Goal: Task Accomplishment & Management: Manage account settings

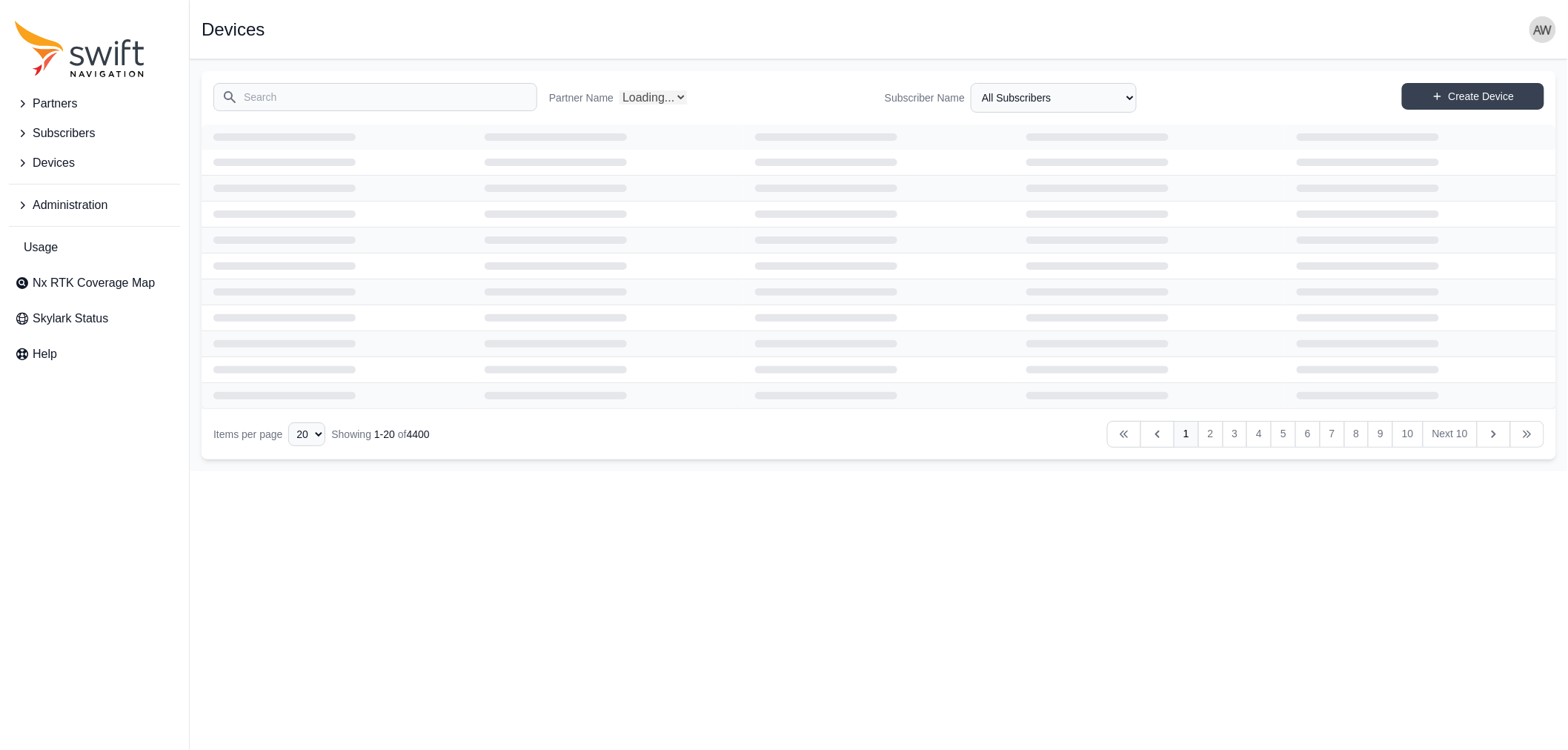
select select "Partner Name"
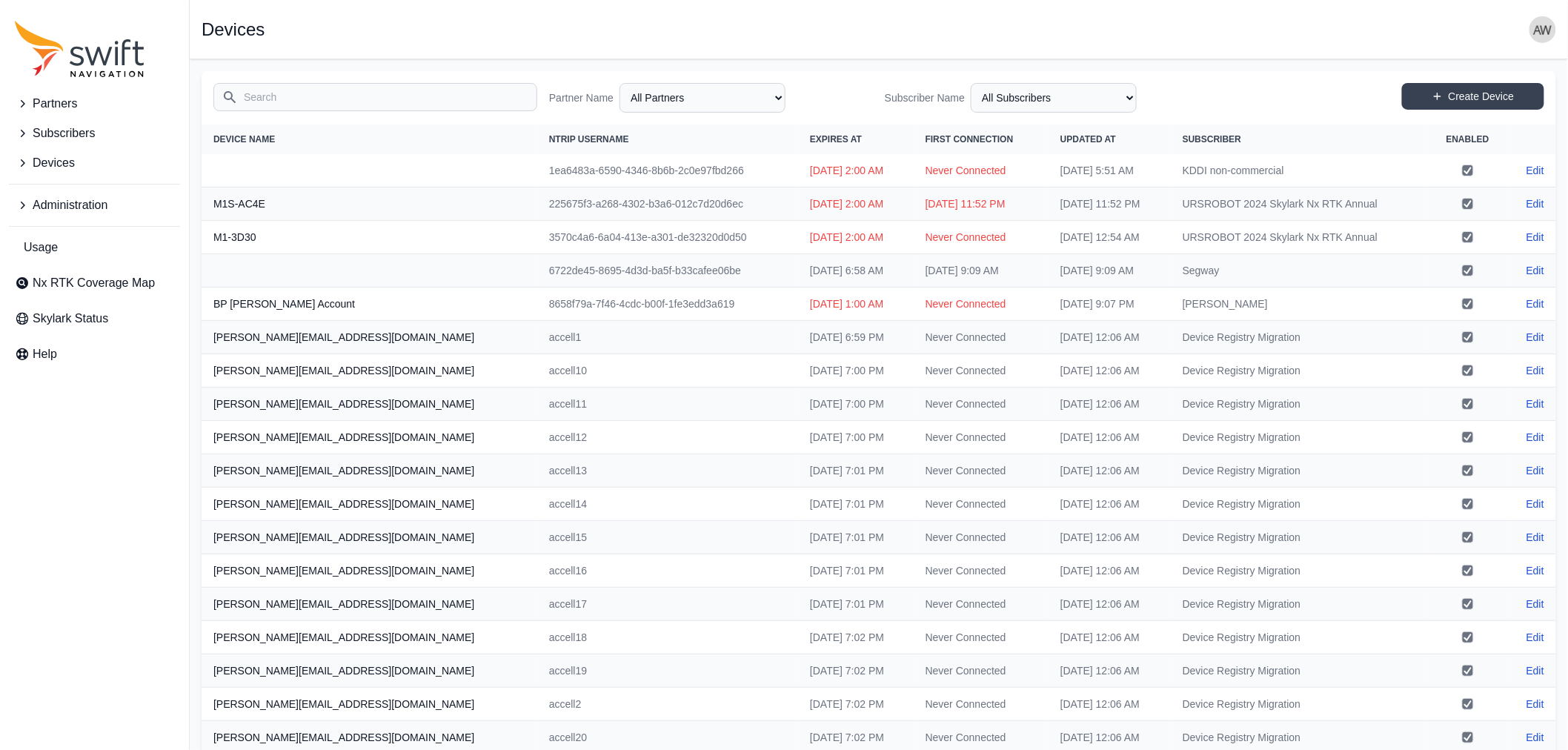
click at [56, 197] on span "Administration" at bounding box center [69, 206] width 74 height 18
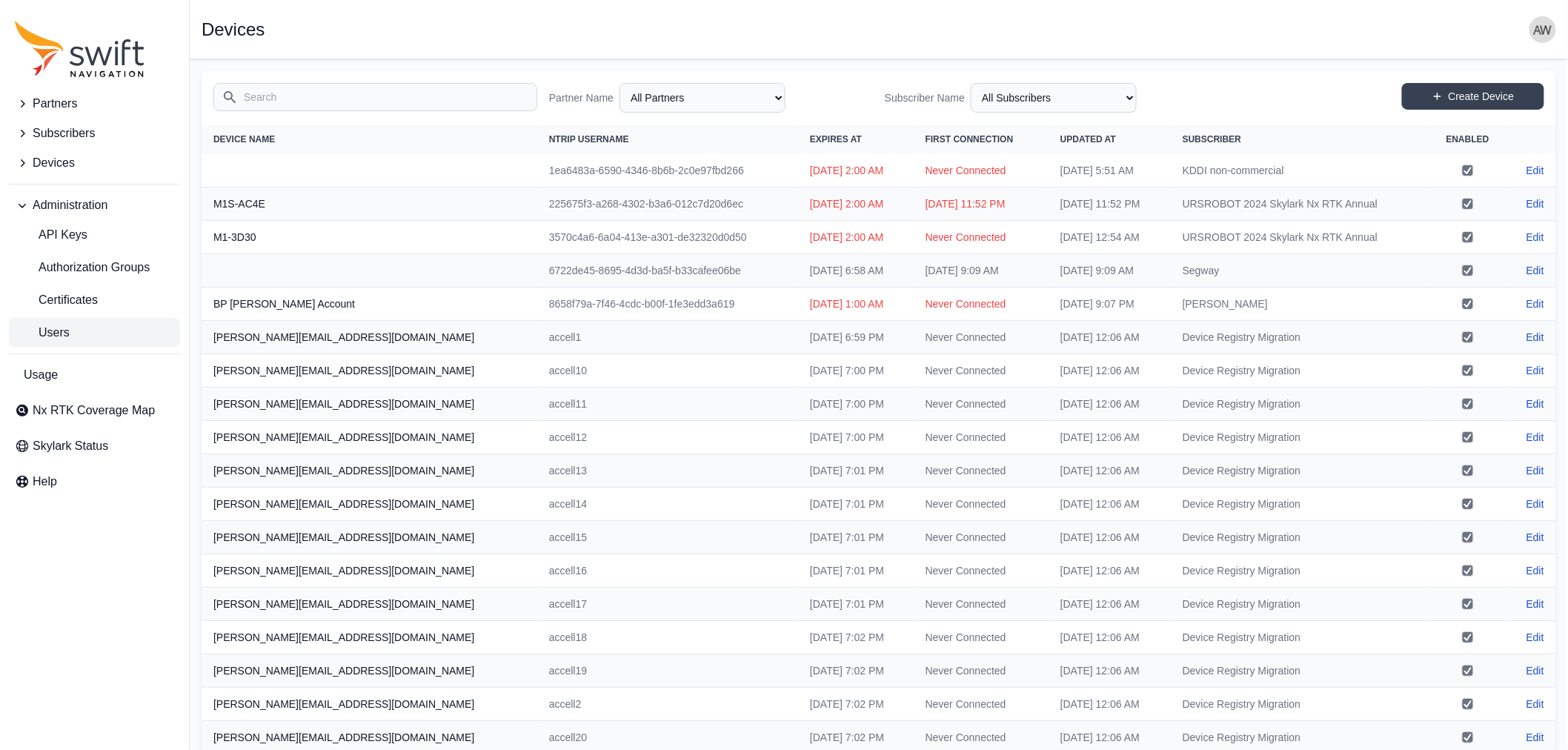
click at [77, 329] on link "Users" at bounding box center [94, 333] width 171 height 29
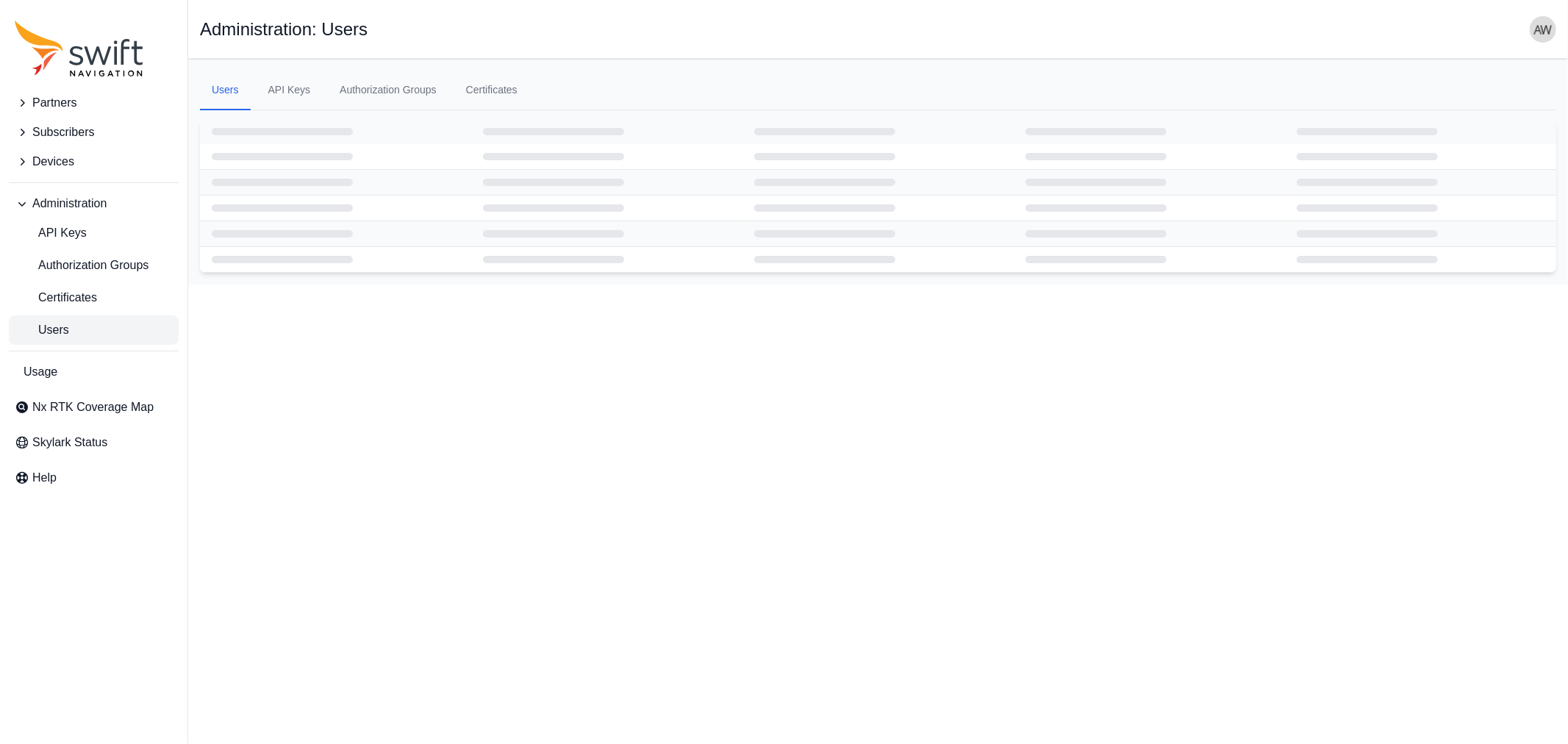
select select "ab3272ce-40d0-4c94-a524-96a758ab755c"
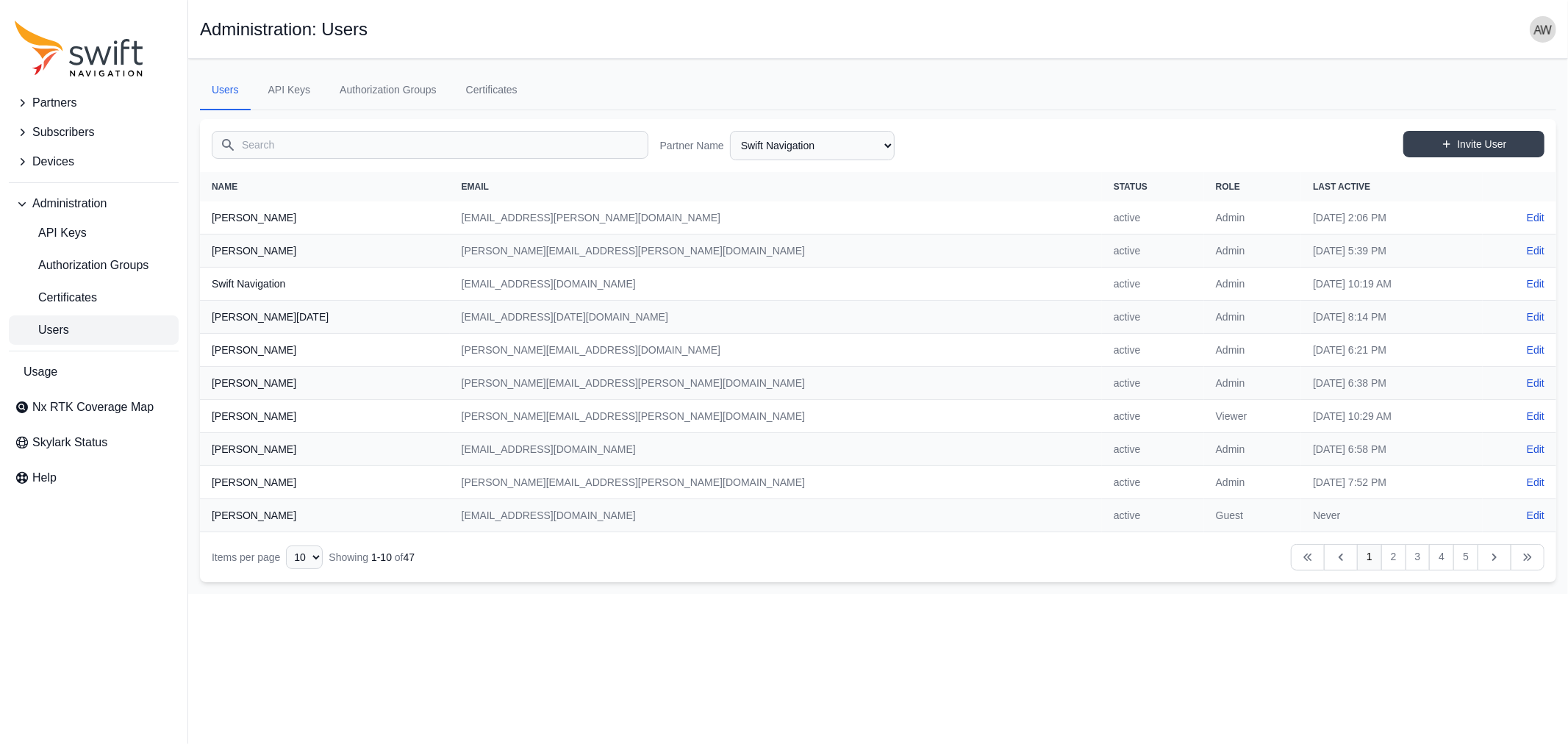
click at [385, 141] on input "Search" at bounding box center [430, 145] width 437 height 28
click at [385, 141] on input "c" at bounding box center [430, 145] width 437 height 28
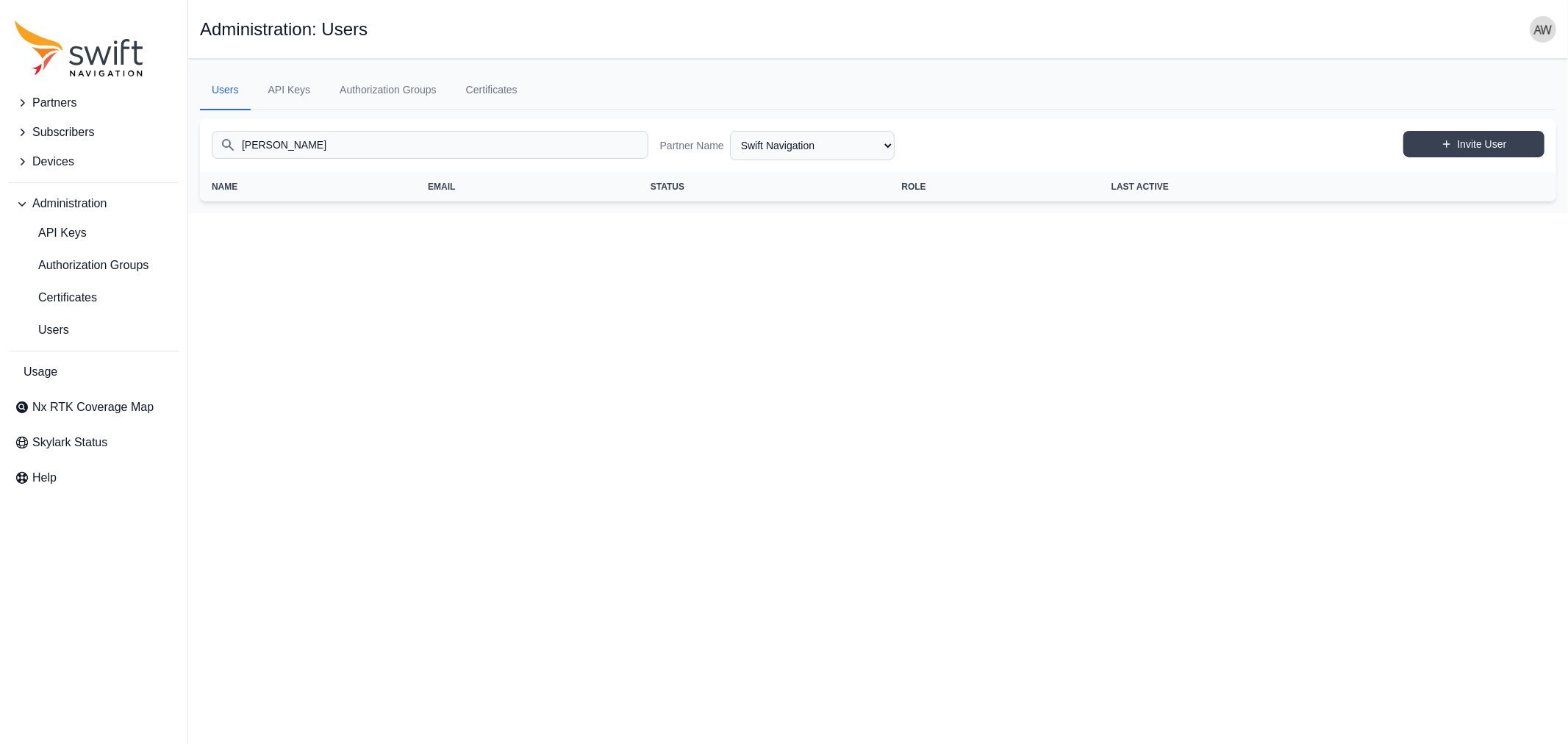
type input "[PERSON_NAME]"
click at [820, 140] on select "AlpsAlpine Asensing Bad Elf Bench Mark Equipment & Supplies Inc. Benchmark Tool…" at bounding box center [813, 146] width 165 height 29
click at [730, 131] on select "AlpsAlpine Asensing Bad Elf Bench Mark Equipment & Supplies Inc. Benchmark Tool…" at bounding box center [813, 146] width 165 height 29
select select "0ab70ea6-3518-4d3f-a145-56e39170e673"
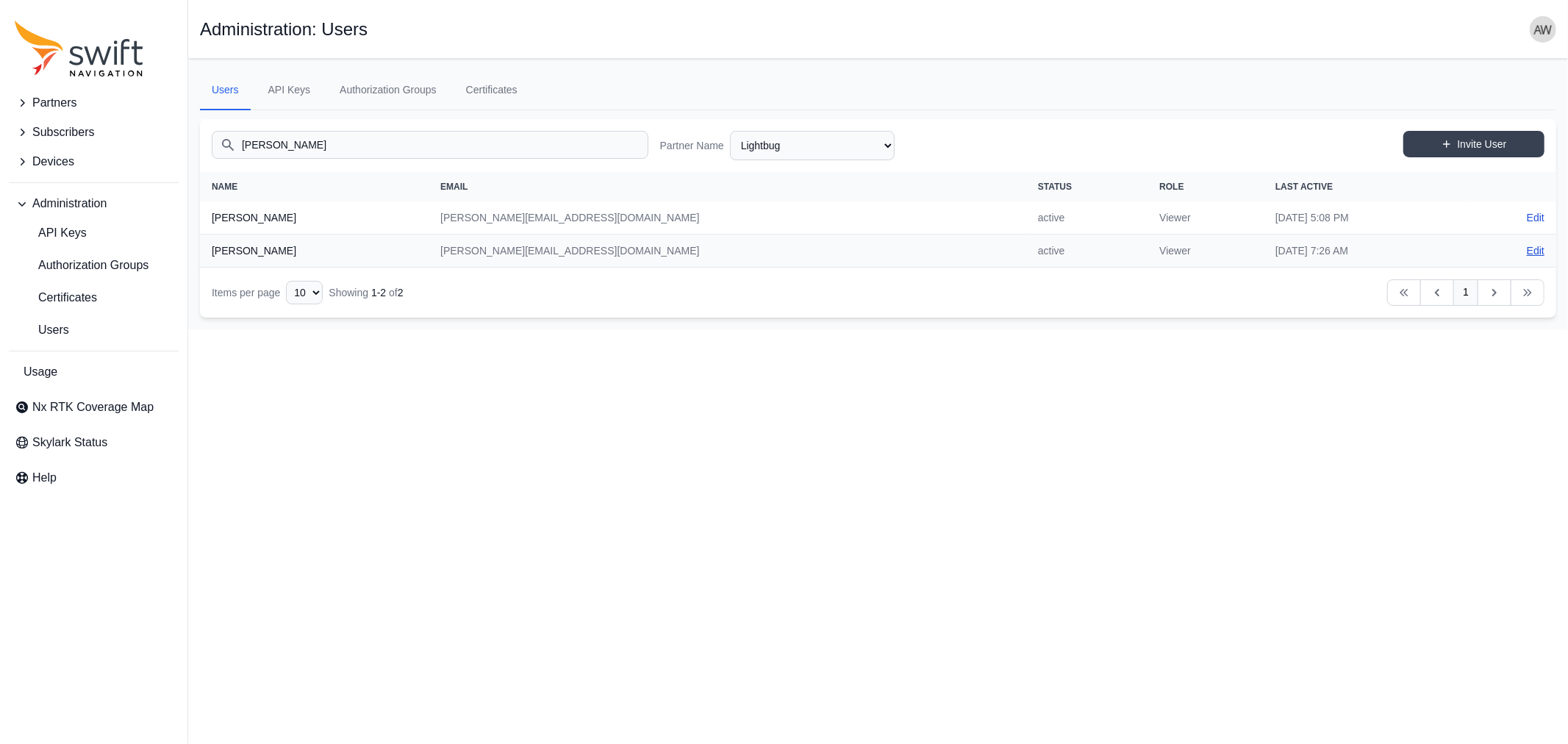
click at [1544, 244] on link "Edit" at bounding box center [1535, 251] width 17 height 15
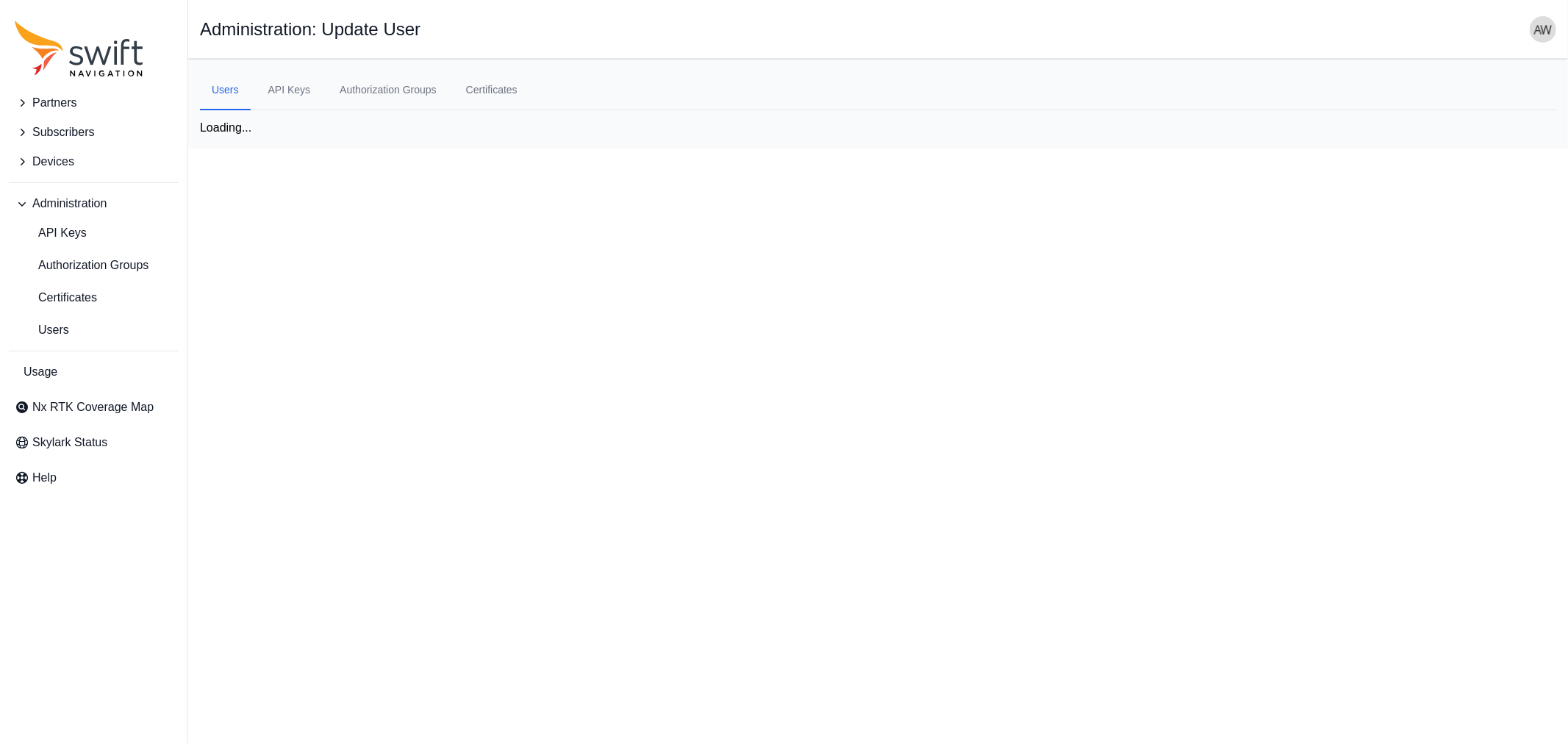
select select "0ab70ea6-3518-4d3f-a145-56e39170e673"
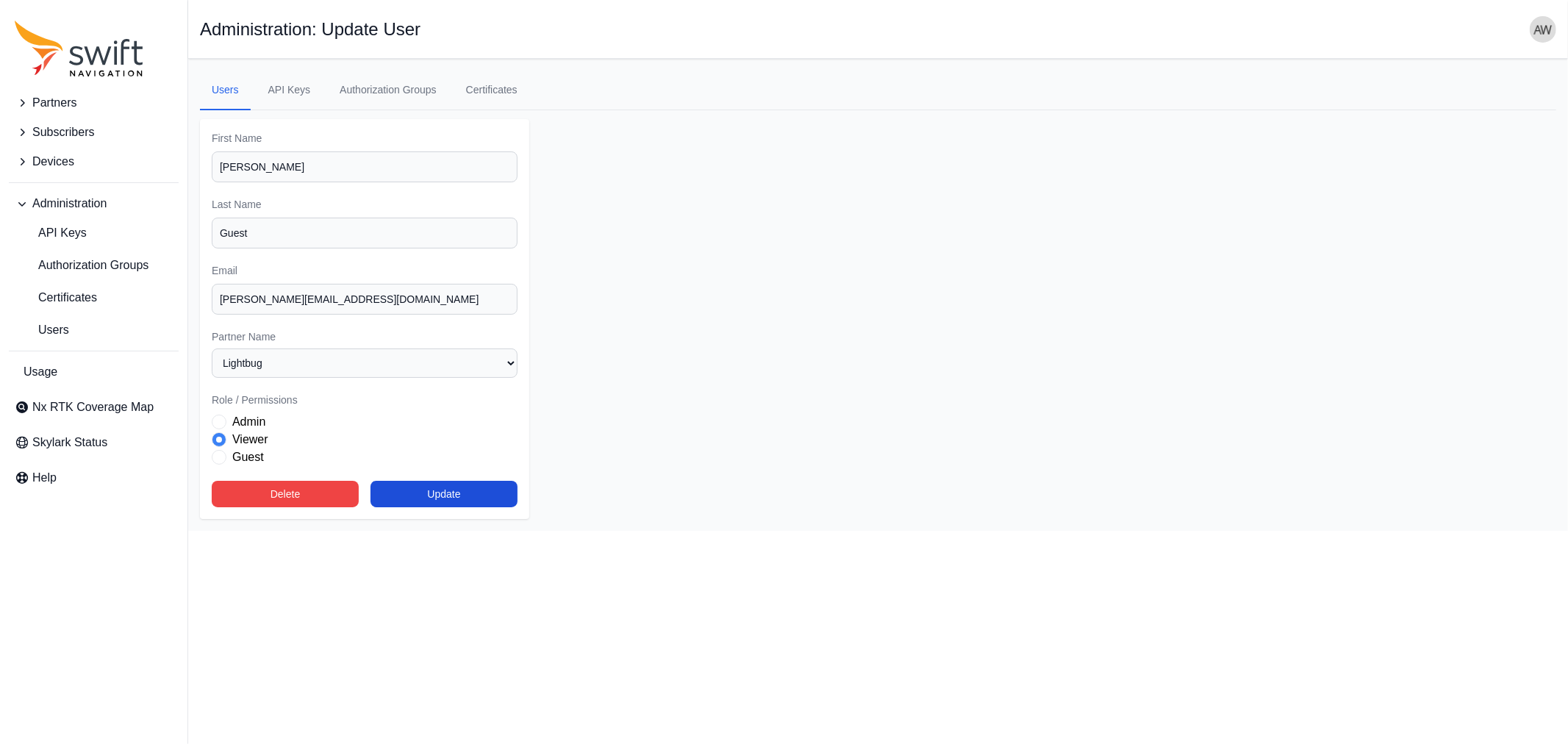
select select "0ab70ea6-3518-4d3f-a145-56e39170e673"
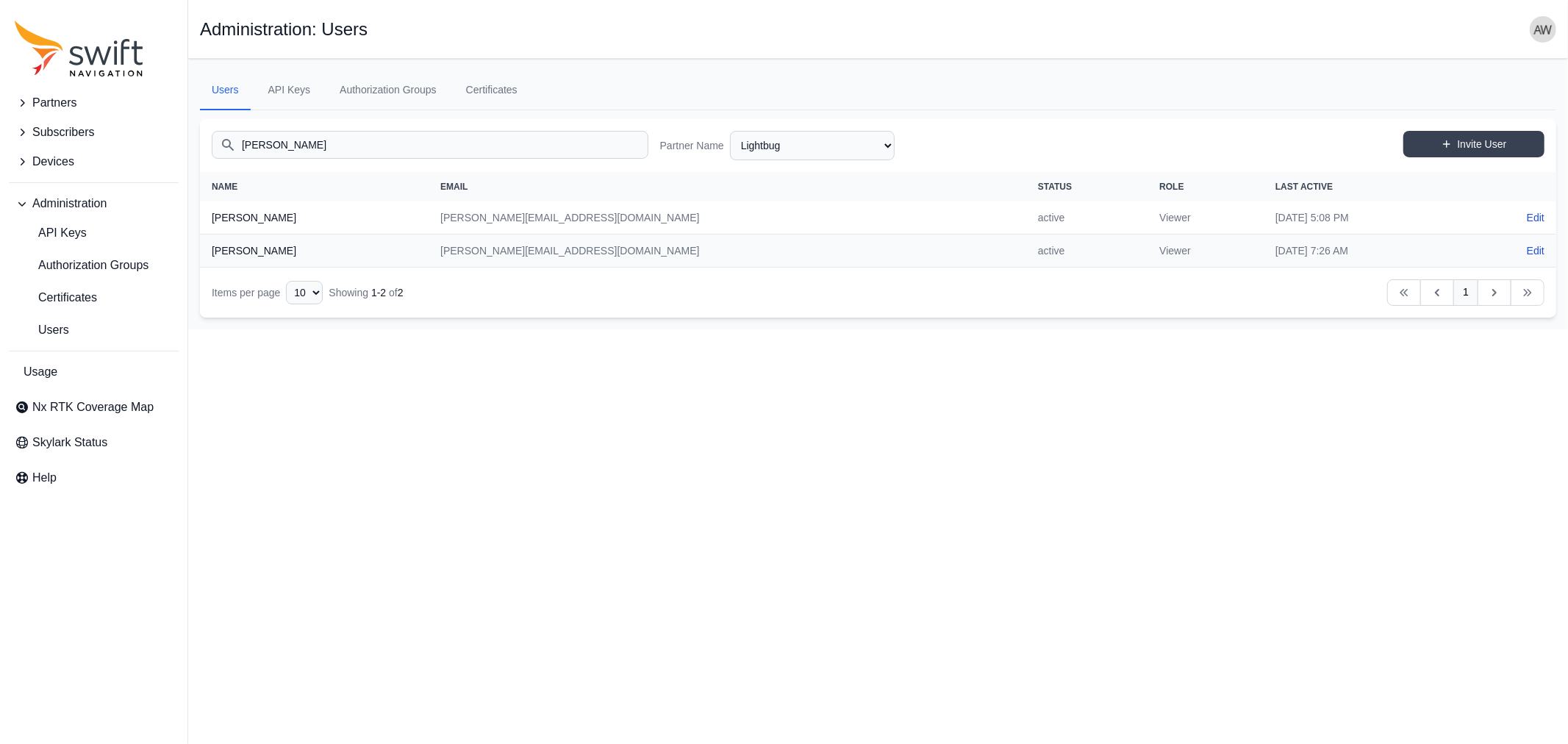
click at [70, 130] on span "Subscribers" at bounding box center [63, 132] width 62 height 17
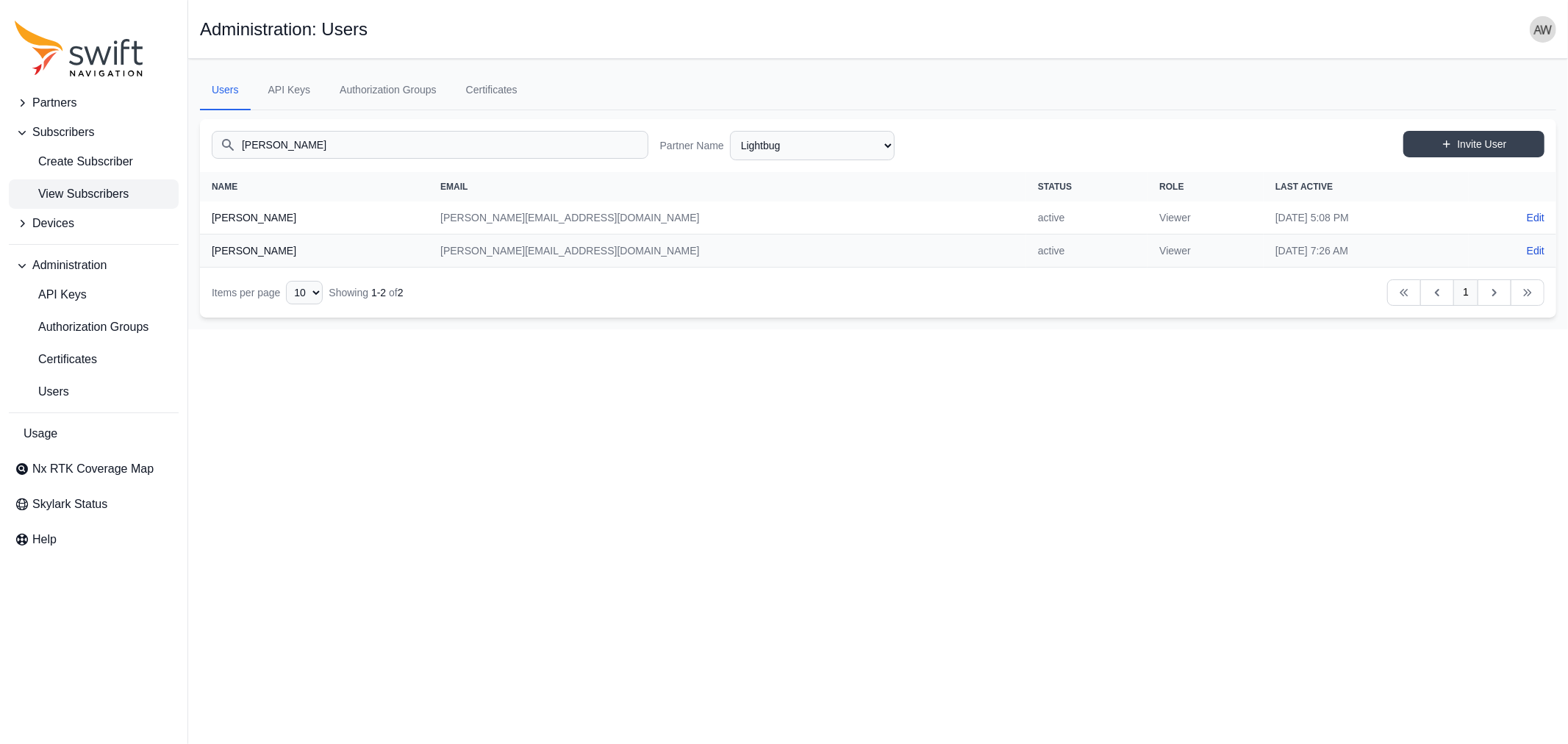
click at [77, 189] on span "View Subscribers" at bounding box center [71, 194] width 114 height 17
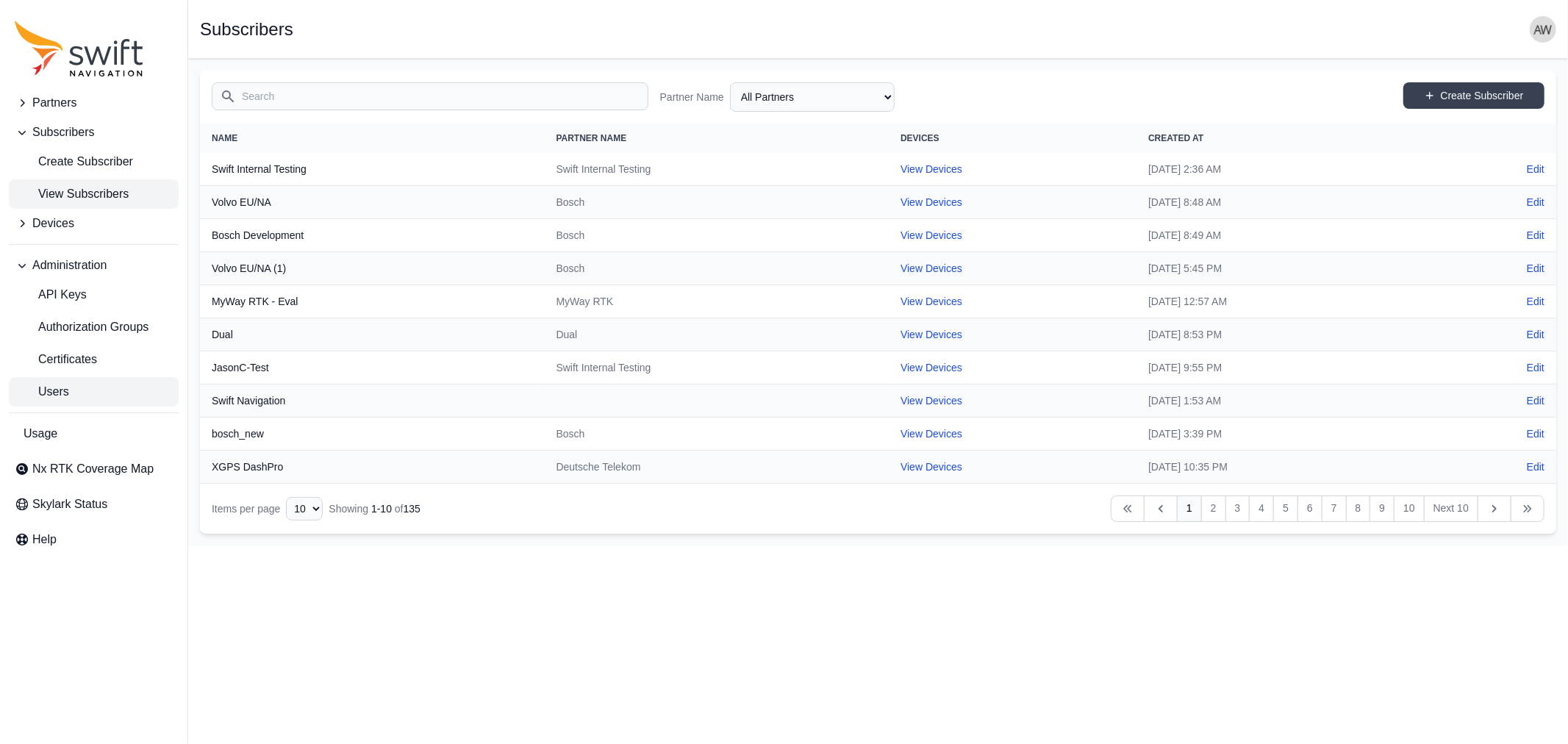
click at [67, 389] on span "Users" at bounding box center [42, 391] width 54 height 17
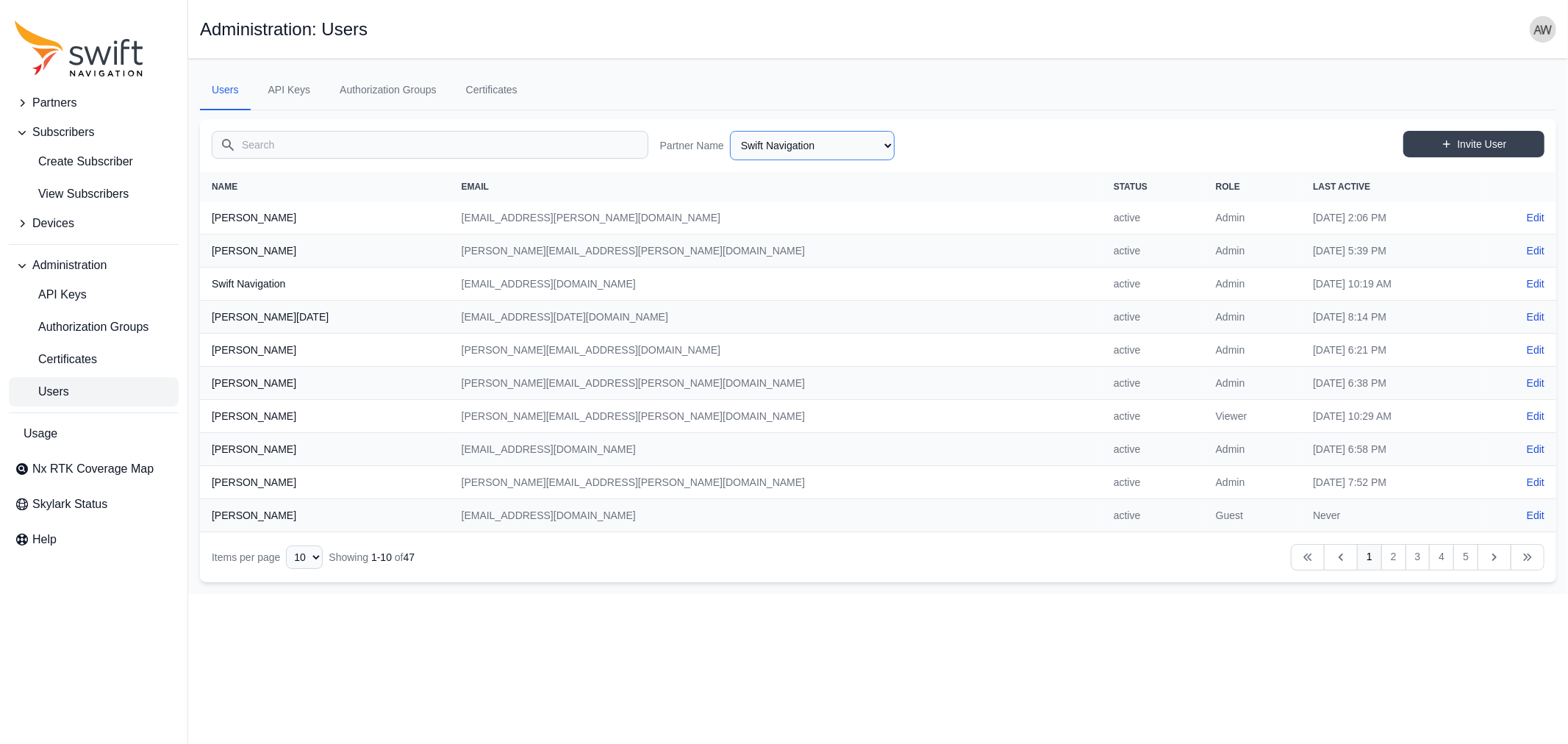
click at [834, 144] on select "AlpsAlpine Asensing Bad Elf Bench Mark Equipment & Supplies Inc. Benchmark Tool…" at bounding box center [813, 146] width 165 height 29
click at [730, 131] on select "AlpsAlpine Asensing Bad Elf Bench Mark Equipment & Supplies Inc. Benchmark Tool…" at bounding box center [813, 146] width 165 height 29
select select "0ab70ea6-3518-4d3f-a145-56e39170e673"
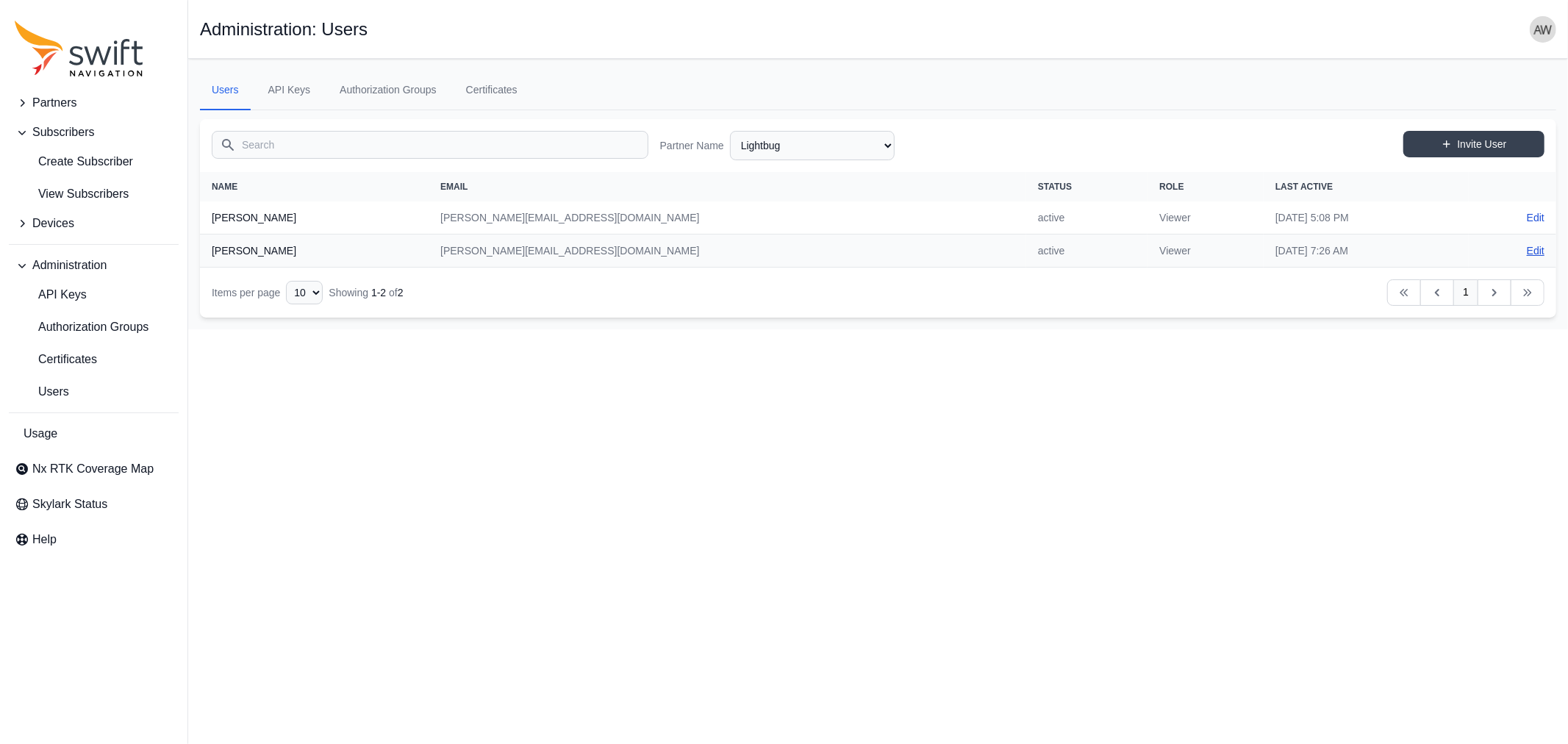
click at [1535, 244] on link "Edit" at bounding box center [1535, 251] width 17 height 15
select select "0ab70ea6-3518-4d3f-a145-56e39170e673"
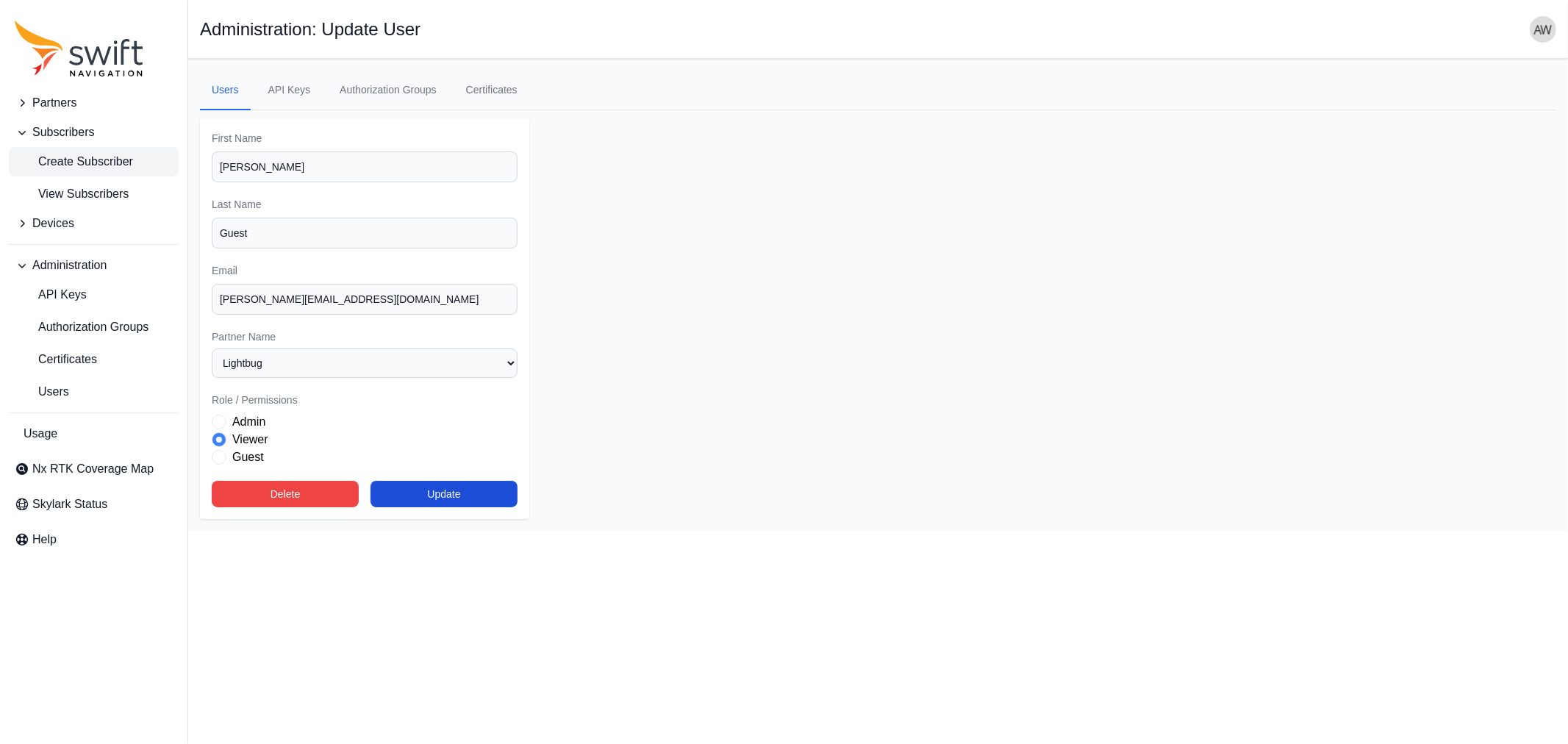
click at [74, 155] on span "Create Subscriber" at bounding box center [74, 161] width 118 height 17
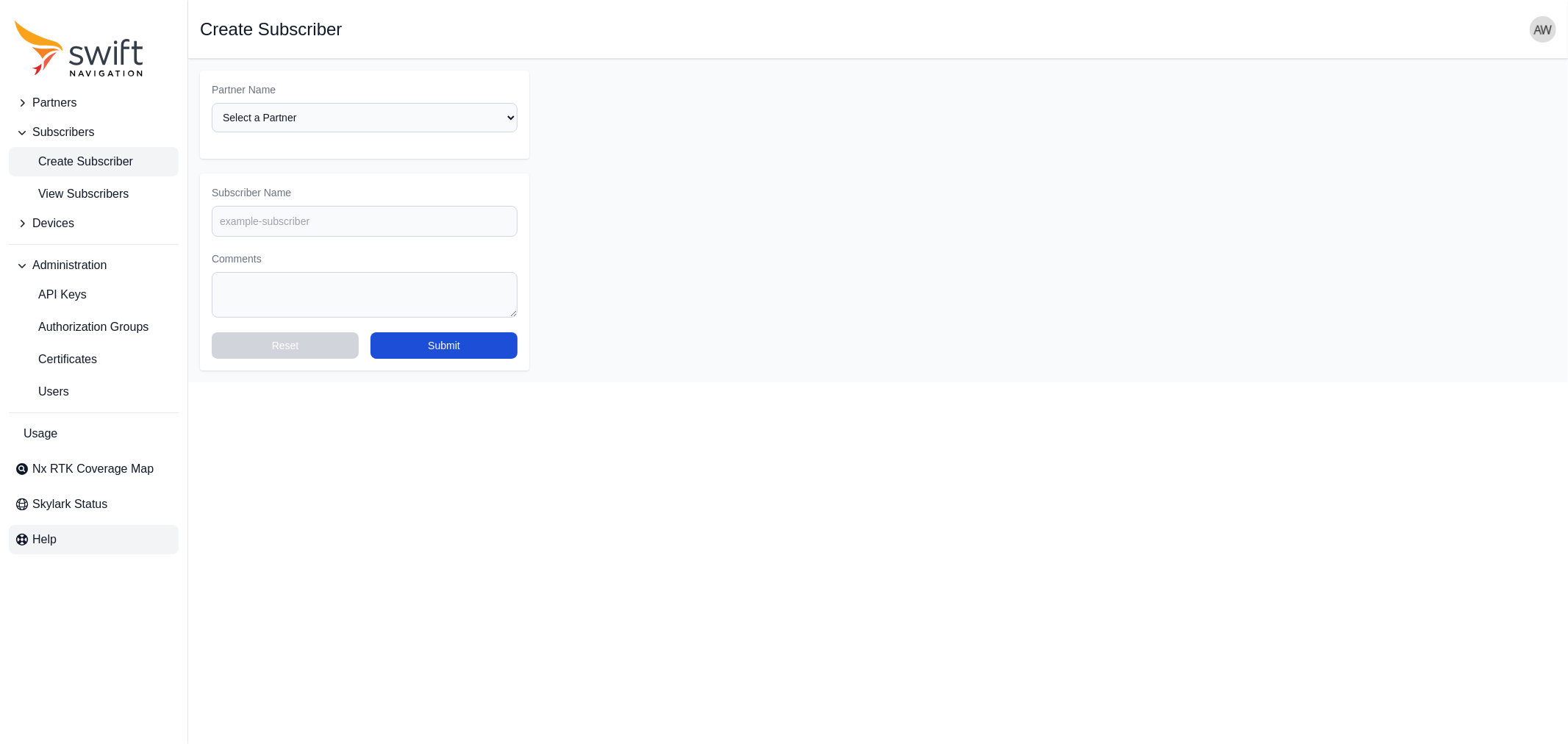
click at [60, 538] on link "Help" at bounding box center [93, 539] width 170 height 29
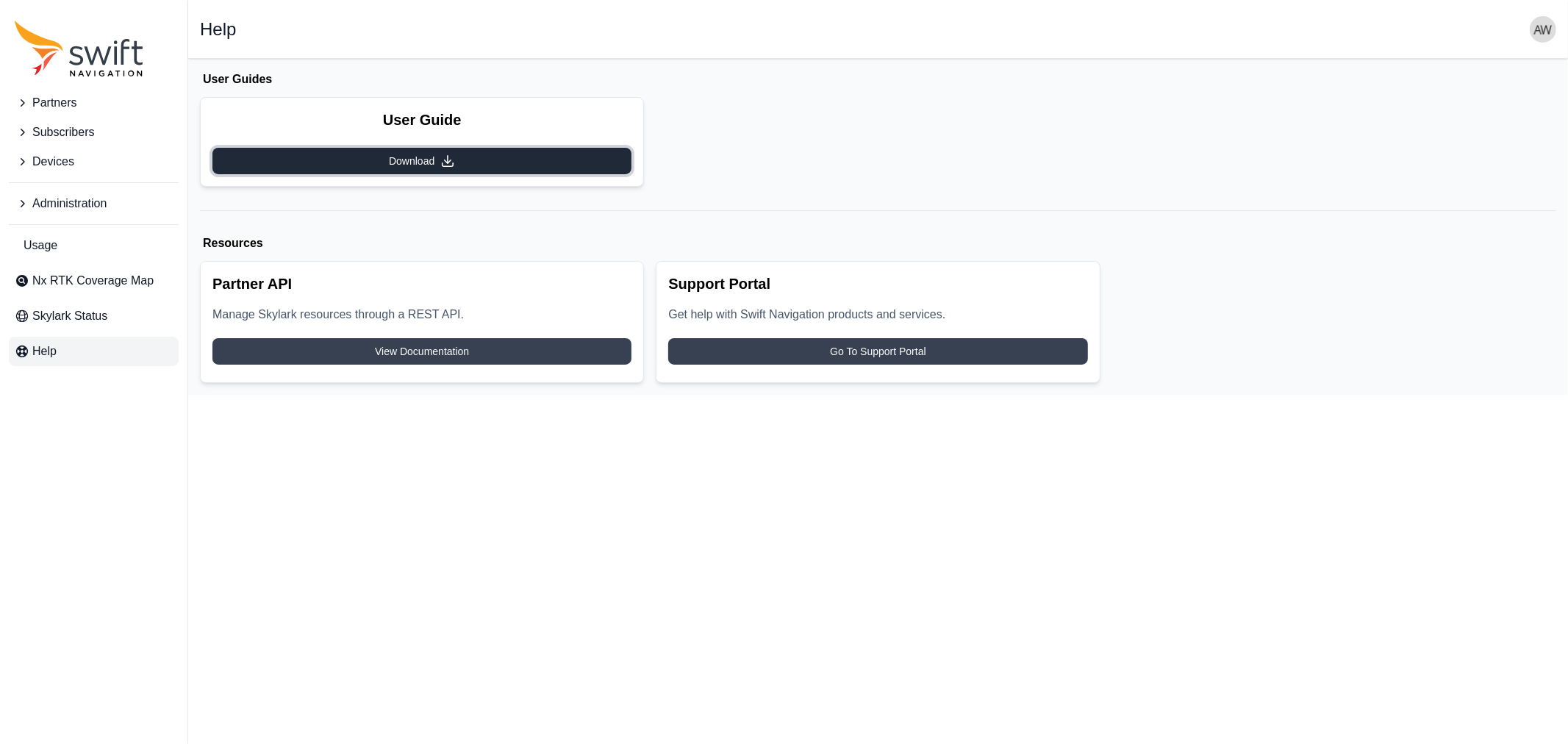
click at [407, 162] on span "Download" at bounding box center [411, 160] width 46 height 15
